Goal: Information Seeking & Learning: Find specific fact

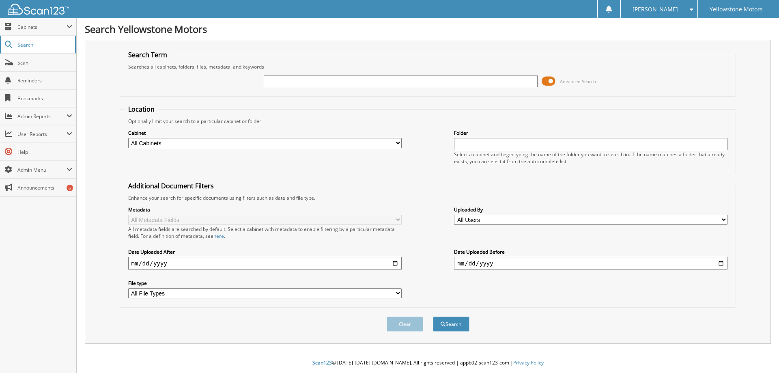
click at [22, 46] on span "Search" at bounding box center [44, 44] width 54 height 7
click at [356, 145] on select "All Cabinets 1099 ACCOUNTS PAYABLE ACCOUNTS RECEIVABLE CHECKS DEALER PLATES GM …" at bounding box center [265, 143] width 274 height 10
select select "26851"
click at [128, 138] on select "All Cabinets 1099 ACCOUNTS PAYABLE ACCOUNTS RECEIVABLE CHECKS DEALER PLATES GM …" at bounding box center [265, 143] width 274 height 10
click at [455, 322] on button "Search" at bounding box center [451, 324] width 37 height 15
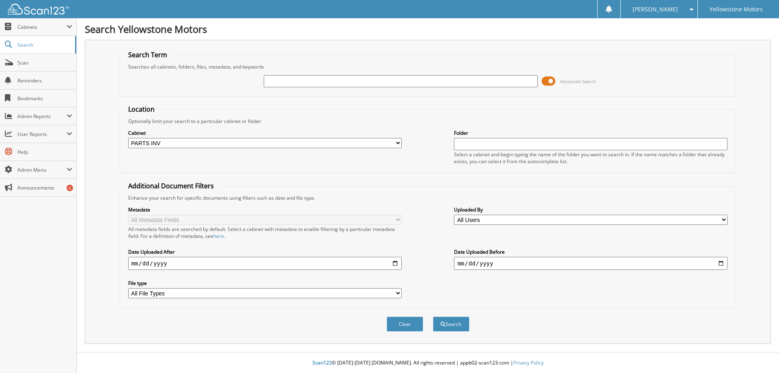
click at [359, 78] on input "text" at bounding box center [401, 81] width 274 height 12
type input "86239"
click at [433, 317] on button "Search" at bounding box center [451, 324] width 37 height 15
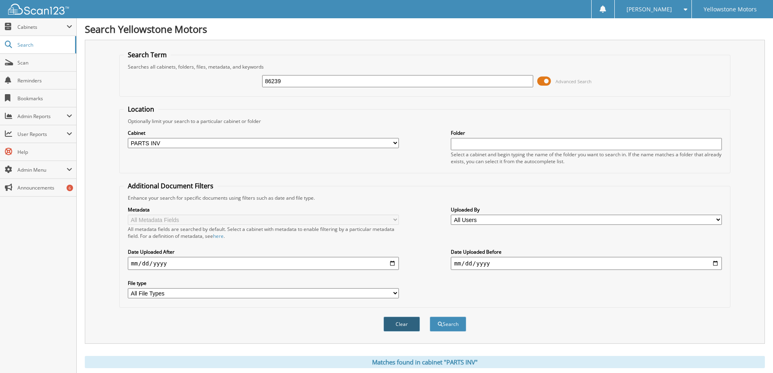
click at [410, 319] on button "Clear" at bounding box center [402, 324] width 37 height 15
select select
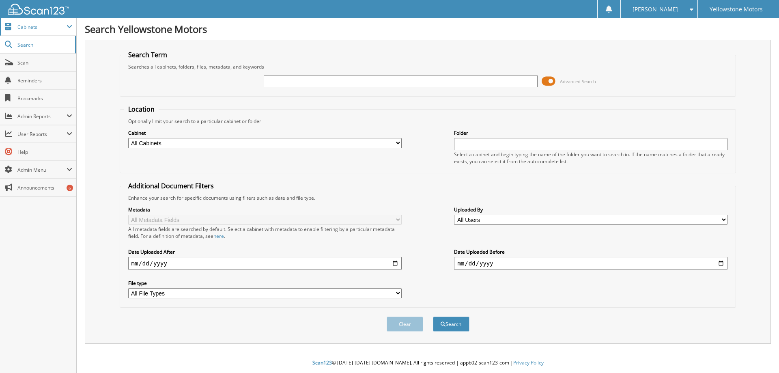
click at [30, 29] on span "Cabinets" at bounding box center [41, 27] width 49 height 7
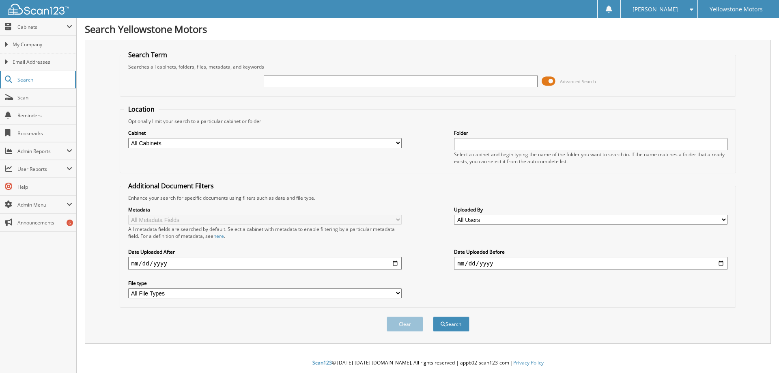
click at [19, 78] on span "Search" at bounding box center [44, 79] width 54 height 7
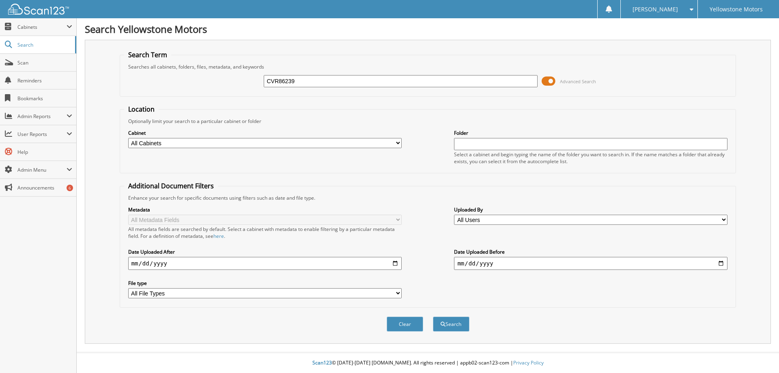
type input "CVR86239"
click at [433, 317] on button "Search" at bounding box center [451, 324] width 37 height 15
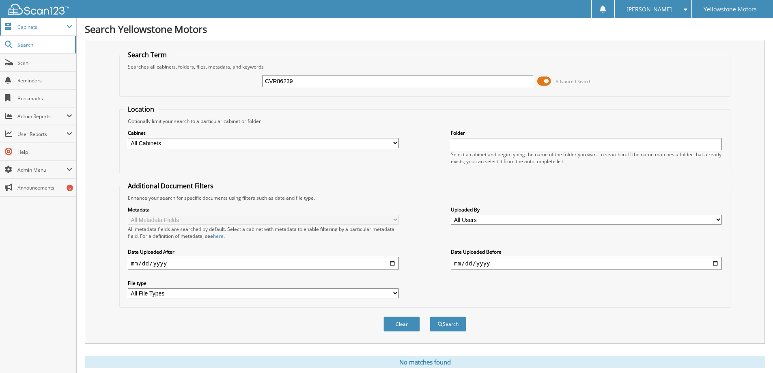
click at [21, 29] on span "Cabinets" at bounding box center [41, 27] width 49 height 7
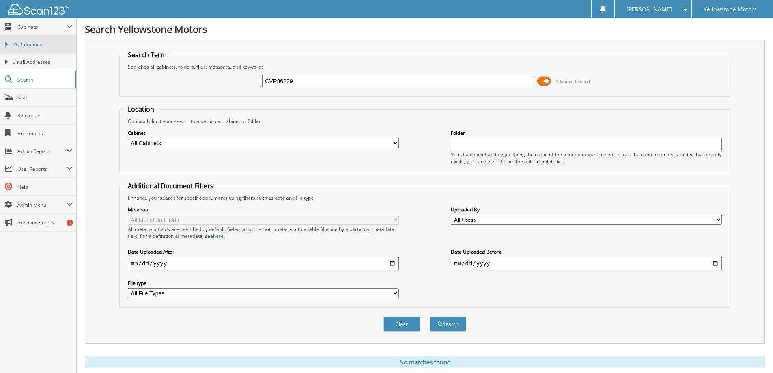
click at [28, 48] on link "My Company" at bounding box center [38, 44] width 76 height 17
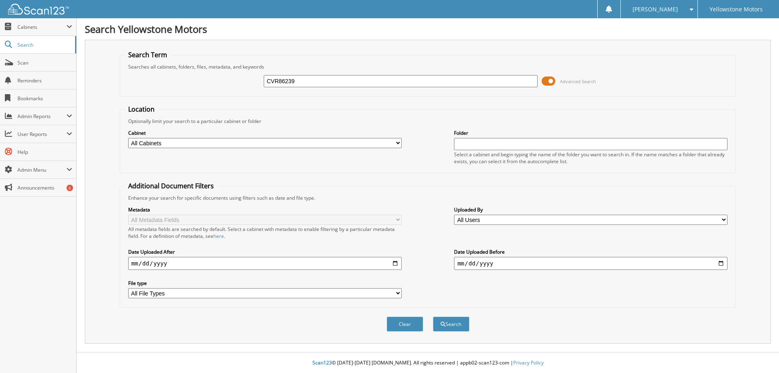
type input "CVR86239"
click at [433, 317] on button "Search" at bounding box center [451, 324] width 37 height 15
click at [386, 141] on select "All Cabinets 1099 ACCOUNTS PAYABLE ACCOUNTS RECEIVABLE CHECKS DEALER PLATES GM …" at bounding box center [265, 143] width 274 height 10
select select "26851"
click at [128, 138] on select "All Cabinets 1099 ACCOUNTS PAYABLE ACCOUNTS RECEIVABLE CHECKS DEALER PLATES GM …" at bounding box center [265, 143] width 274 height 10
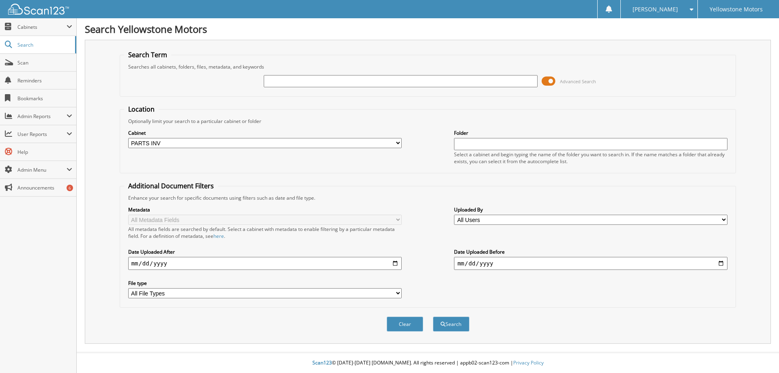
click at [392, 261] on input "date" at bounding box center [265, 263] width 274 height 13
type input "[DATE]"
click at [297, 80] on input "text" at bounding box center [401, 81] width 274 height 12
type input "86239"
click at [433, 317] on button "Search" at bounding box center [451, 324] width 37 height 15
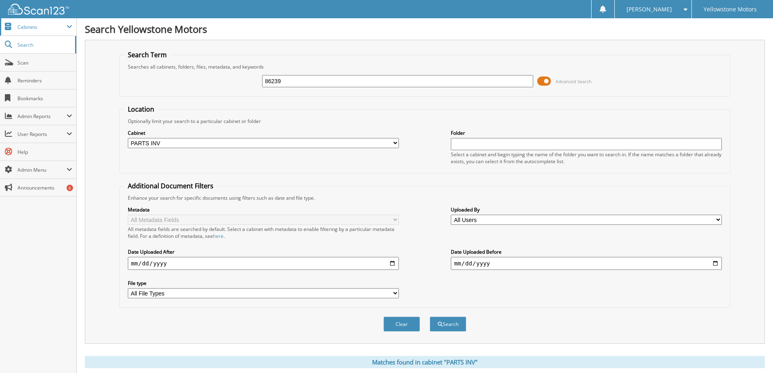
click at [27, 24] on span "Cabinets" at bounding box center [41, 27] width 49 height 7
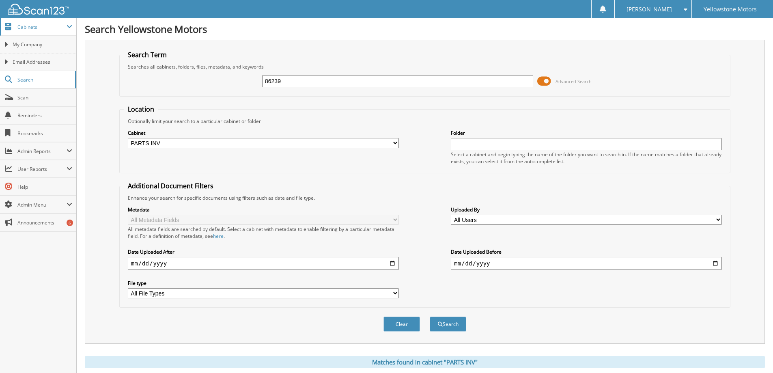
click at [28, 26] on span "Cabinets" at bounding box center [41, 27] width 49 height 7
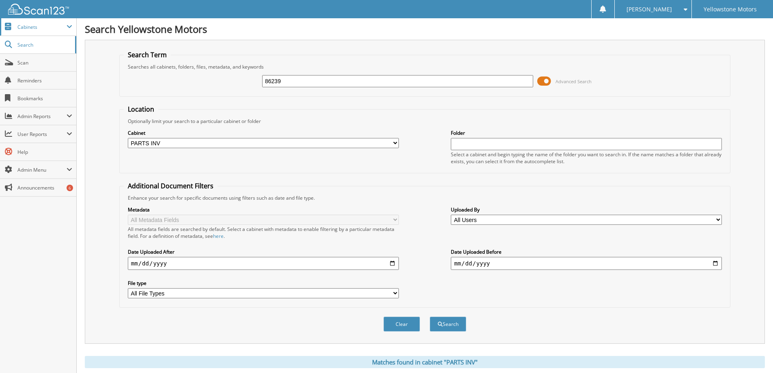
click at [28, 26] on span "Cabinets" at bounding box center [41, 27] width 49 height 7
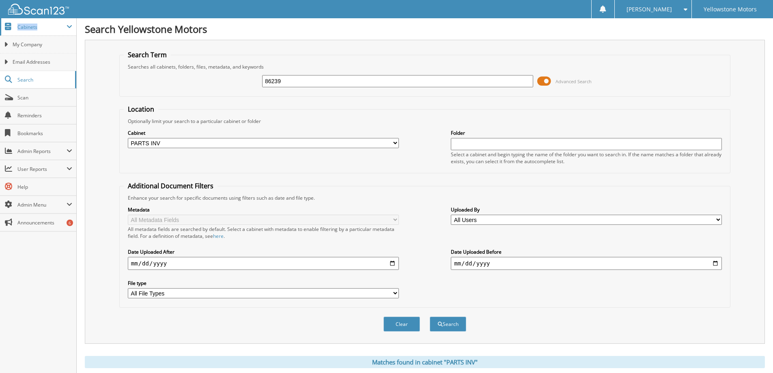
click at [28, 26] on span "Cabinets" at bounding box center [41, 27] width 49 height 7
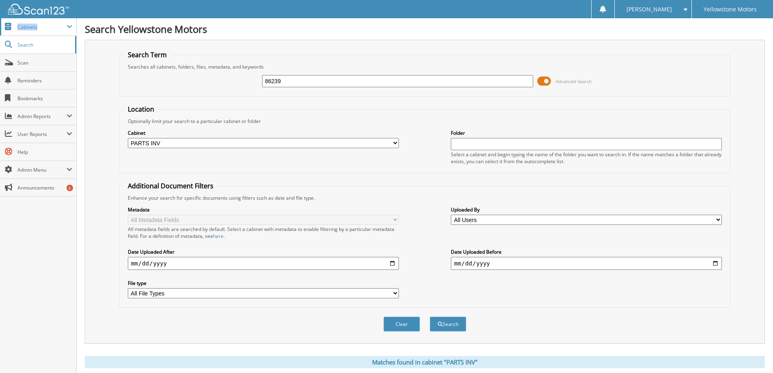
click at [28, 26] on span "Cabinets" at bounding box center [41, 27] width 49 height 7
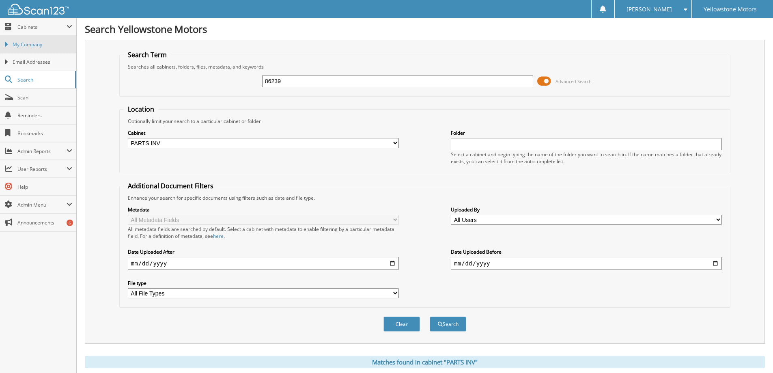
click at [27, 43] on span "My Company" at bounding box center [43, 44] width 60 height 7
